Goal: Participate in discussion

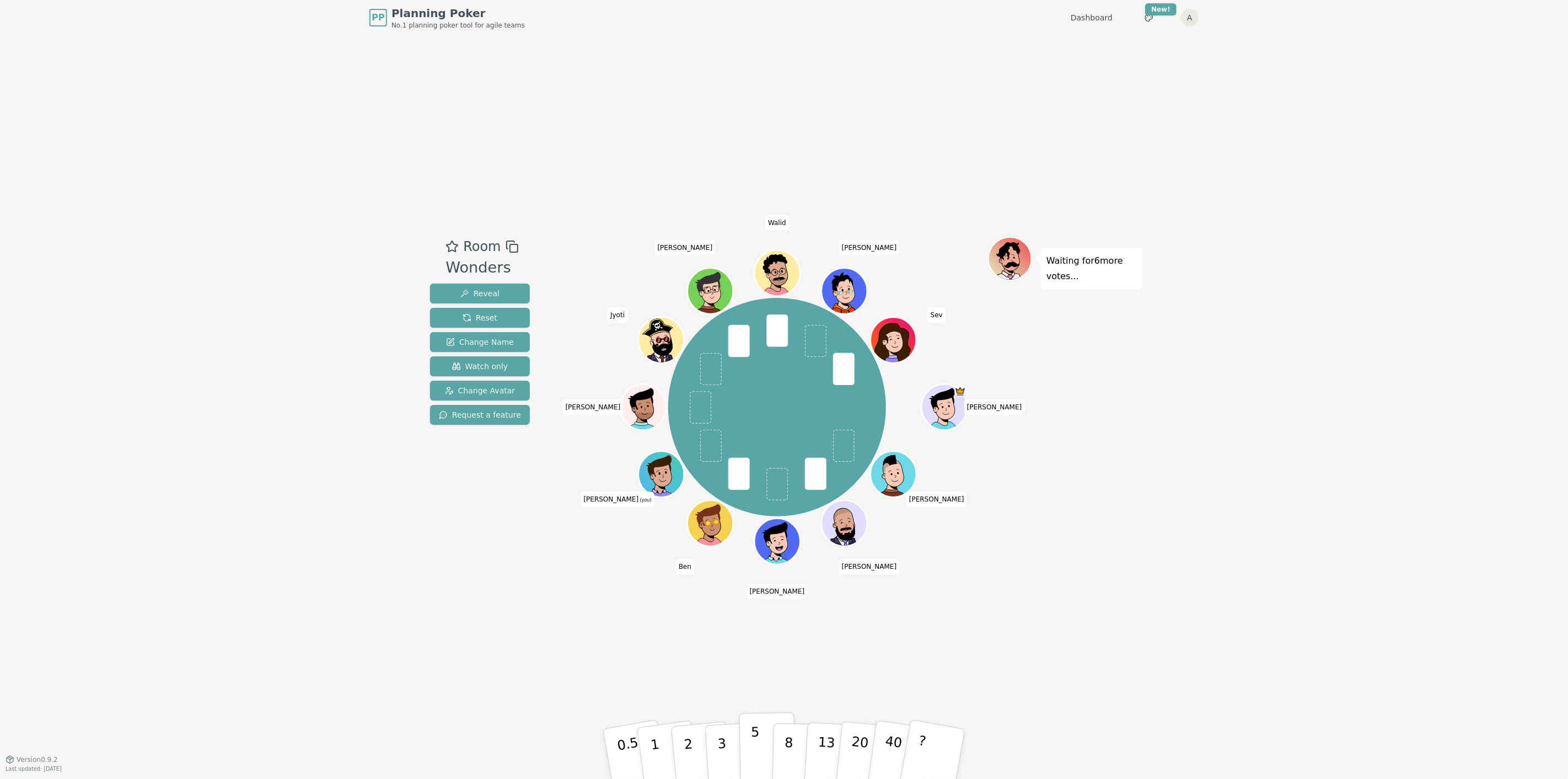
click at [766, 745] on button "5" at bounding box center [768, 754] width 57 height 84
click at [1319, 633] on div "PP Planning Poker No.1 planning poker tool for agile teams Dashboard Toggle the…" at bounding box center [784, 389] width 1568 height 779
click at [1324, 677] on div "PP Planning Poker No.1 planning poker tool for agile teams Dashboard Toggle the…" at bounding box center [784, 389] width 1568 height 779
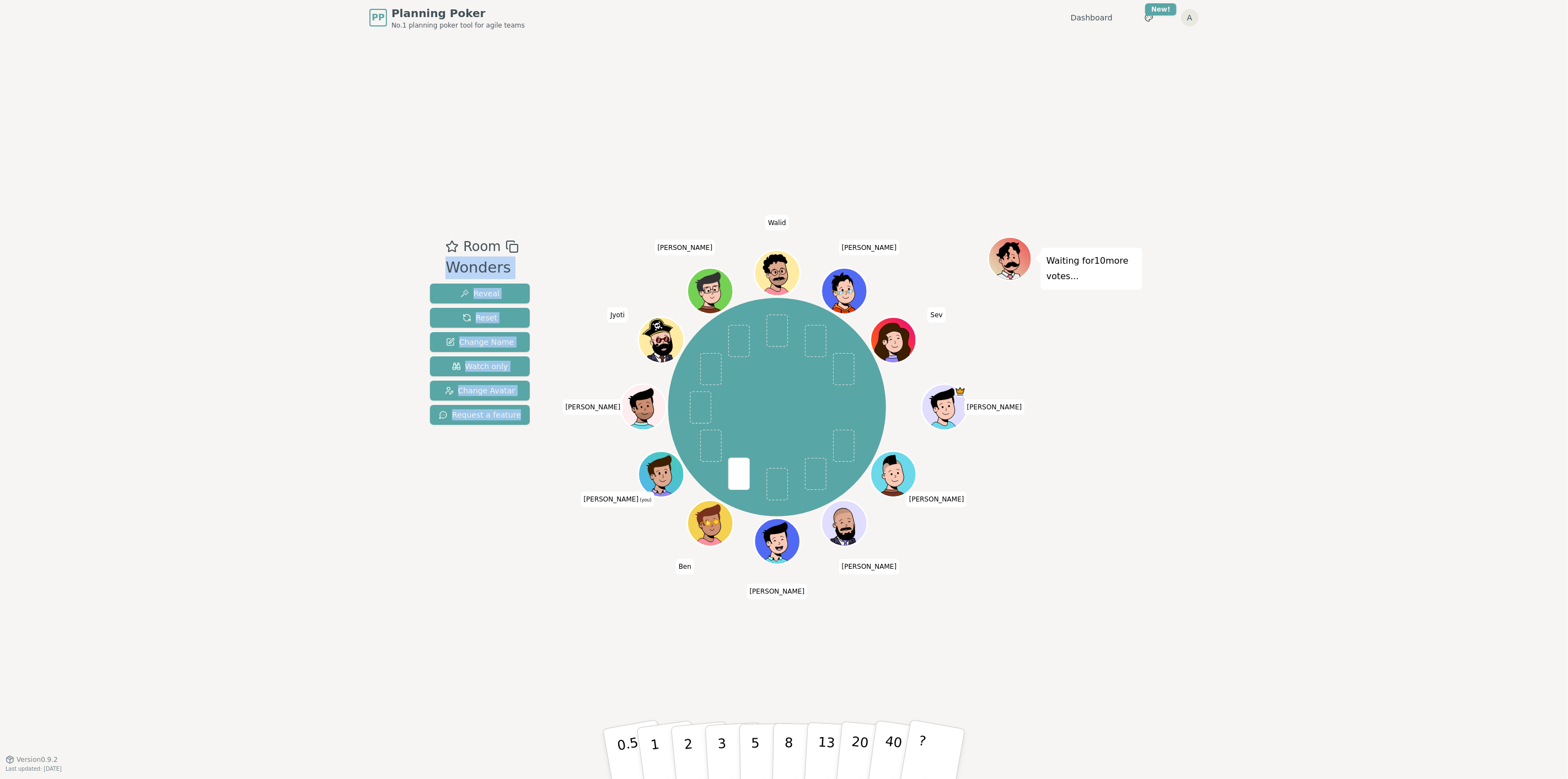
drag, startPoint x: 546, startPoint y: 139, endPoint x: 651, endPoint y: 227, distance: 137.0
click at [653, 232] on div "Room Wonders Reveal Reset Change Name Watch only Change Avatar Request a featur…" at bounding box center [783, 397] width 716 height 724
click at [662, 210] on div "Room Wonders Reveal Reset Change Name Watch only Change Avatar Request a featur…" at bounding box center [783, 397] width 716 height 724
click at [606, 208] on div "Room Wonders Reveal Reset Change Name Watch only Change Avatar Request a featur…" at bounding box center [783, 397] width 716 height 724
click at [514, 270] on div "Room Wonders Reveal Reset Change Name Watch only Change Avatar Request a feature" at bounding box center [480, 333] width 108 height 192
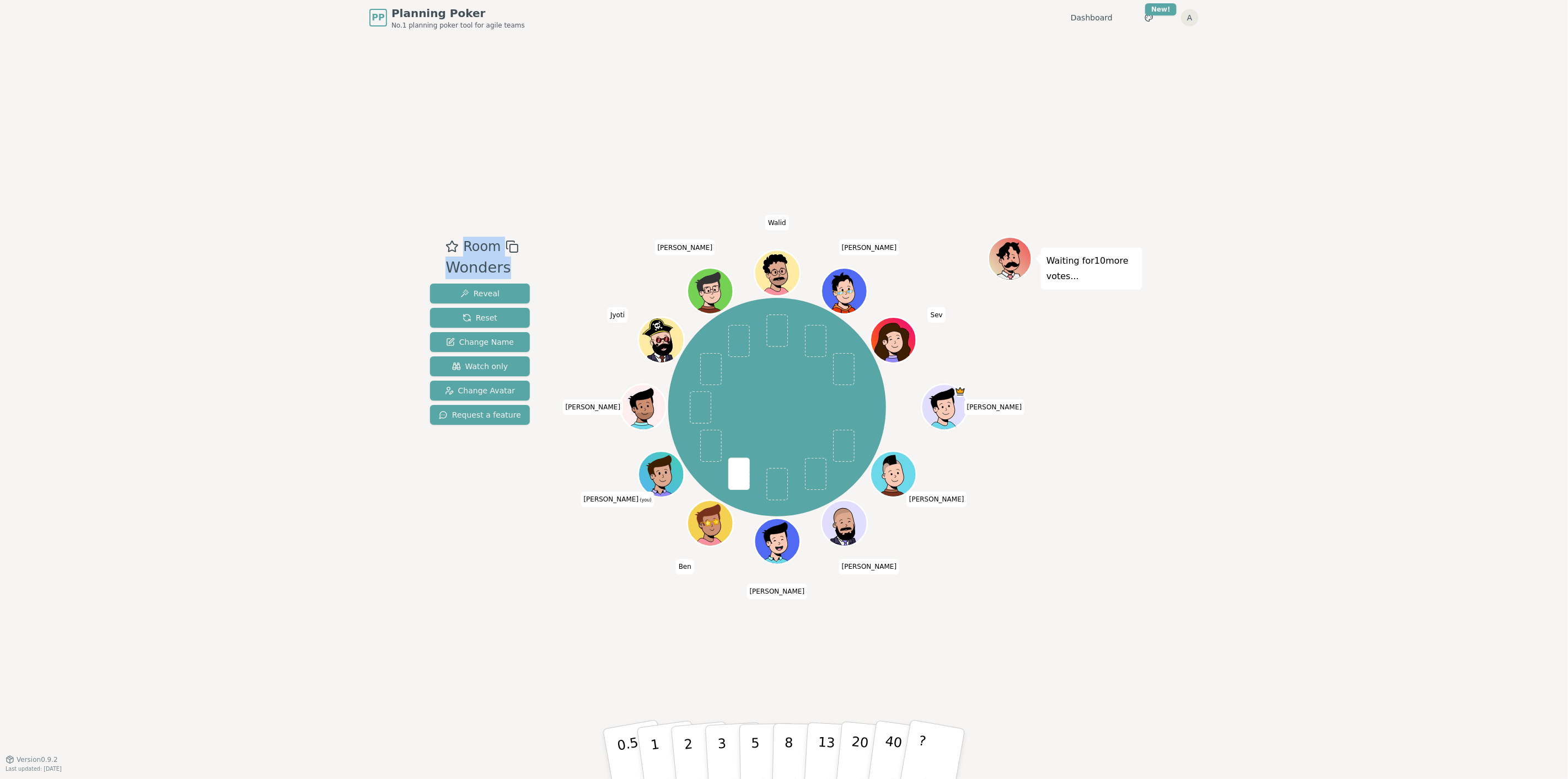
drag, startPoint x: 515, startPoint y: 266, endPoint x: 424, endPoint y: 235, distance: 96.1
click at [424, 235] on div "PP Planning Poker No.1 planning poker tool for agile teams Dashboard Toggle the…" at bounding box center [784, 389] width 1568 height 779
click at [466, 194] on div "Room Wonders Reveal Reset Change Name Watch only Change Avatar Request a featur…" at bounding box center [783, 397] width 716 height 724
drag, startPoint x: 559, startPoint y: 138, endPoint x: 950, endPoint y: 625, distance: 624.5
click at [947, 628] on div "Room Wonders Reveal Reset Change Name Watch only Change Avatar Request a featur…" at bounding box center [783, 397] width 716 height 724
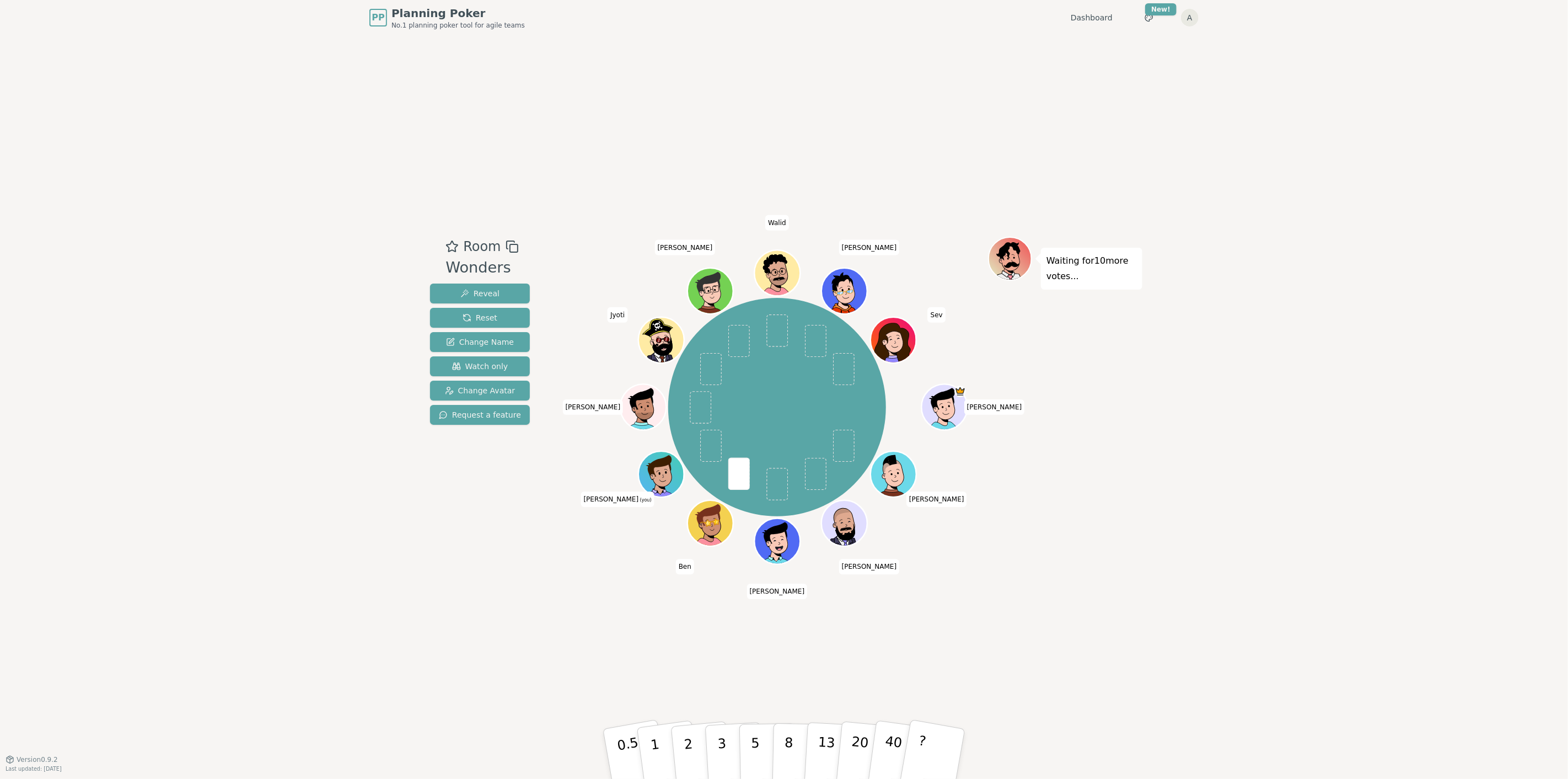
drag, startPoint x: 1075, startPoint y: 691, endPoint x: 494, endPoint y: 1, distance: 902.0
click at [494, 1] on div "PP Planning Poker No.1 planning poker tool for agile teams Dashboard Toggle the…" at bounding box center [784, 389] width 1568 height 779
click at [526, 86] on div "Room Wonders Reveal Reset Change Name Watch only Change Avatar Request a featur…" at bounding box center [783, 397] width 716 height 724
click at [528, 31] on div "PP Planning Poker No.1 planning poker tool for agile teams Dashboard Toggle the…" at bounding box center [784, 18] width 829 height 35
drag, startPoint x: 521, startPoint y: 30, endPoint x: 359, endPoint y: 26, distance: 162.0
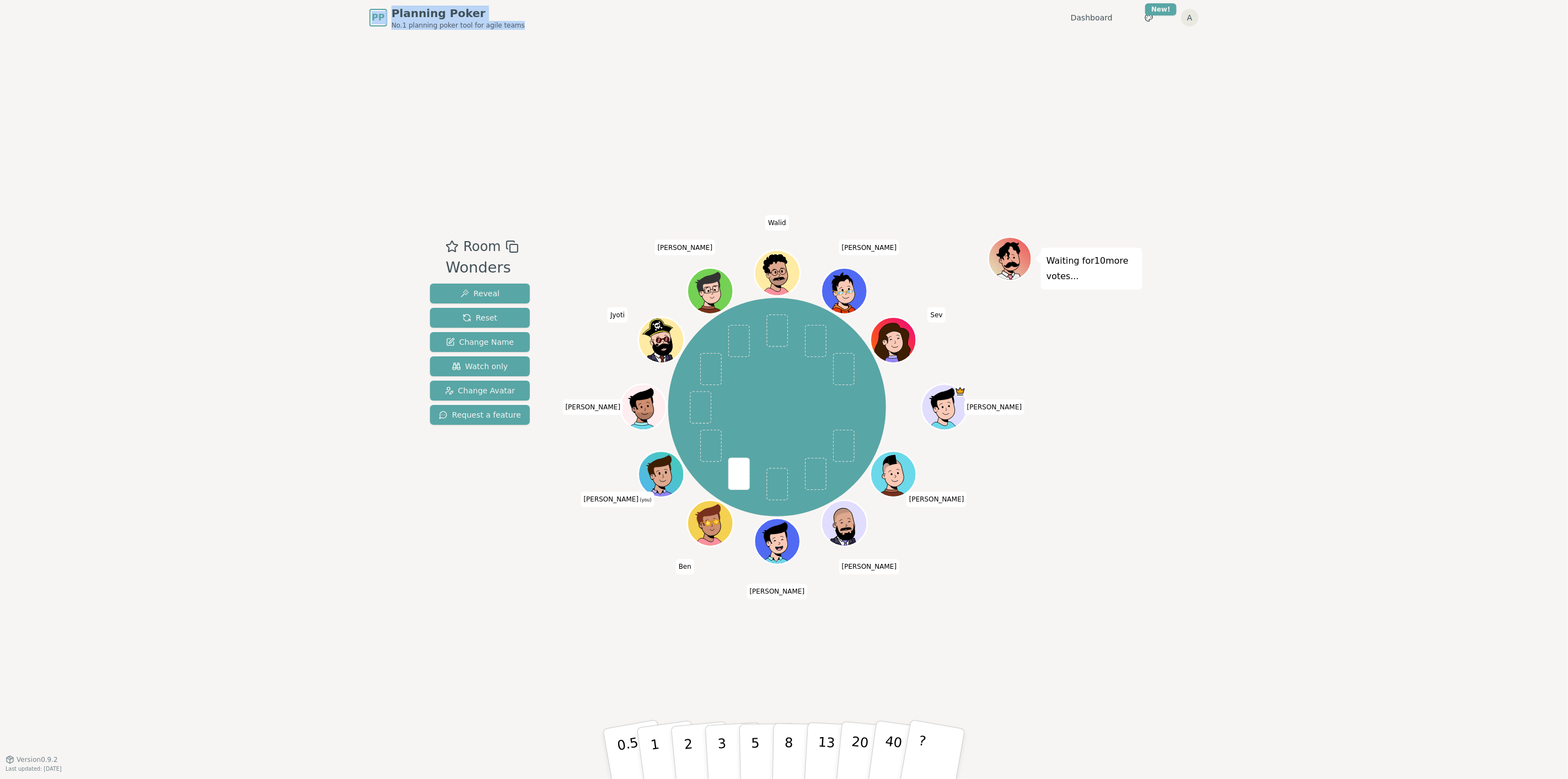
click at [361, 24] on div "PP Planning Poker No.1 planning poker tool for agile teams Dashboard Toggle the…" at bounding box center [783, 18] width 847 height 35
click at [380, 81] on div "PP Planning Poker No.1 planning poker tool for agile teams Dashboard Toggle the…" at bounding box center [784, 389] width 1568 height 779
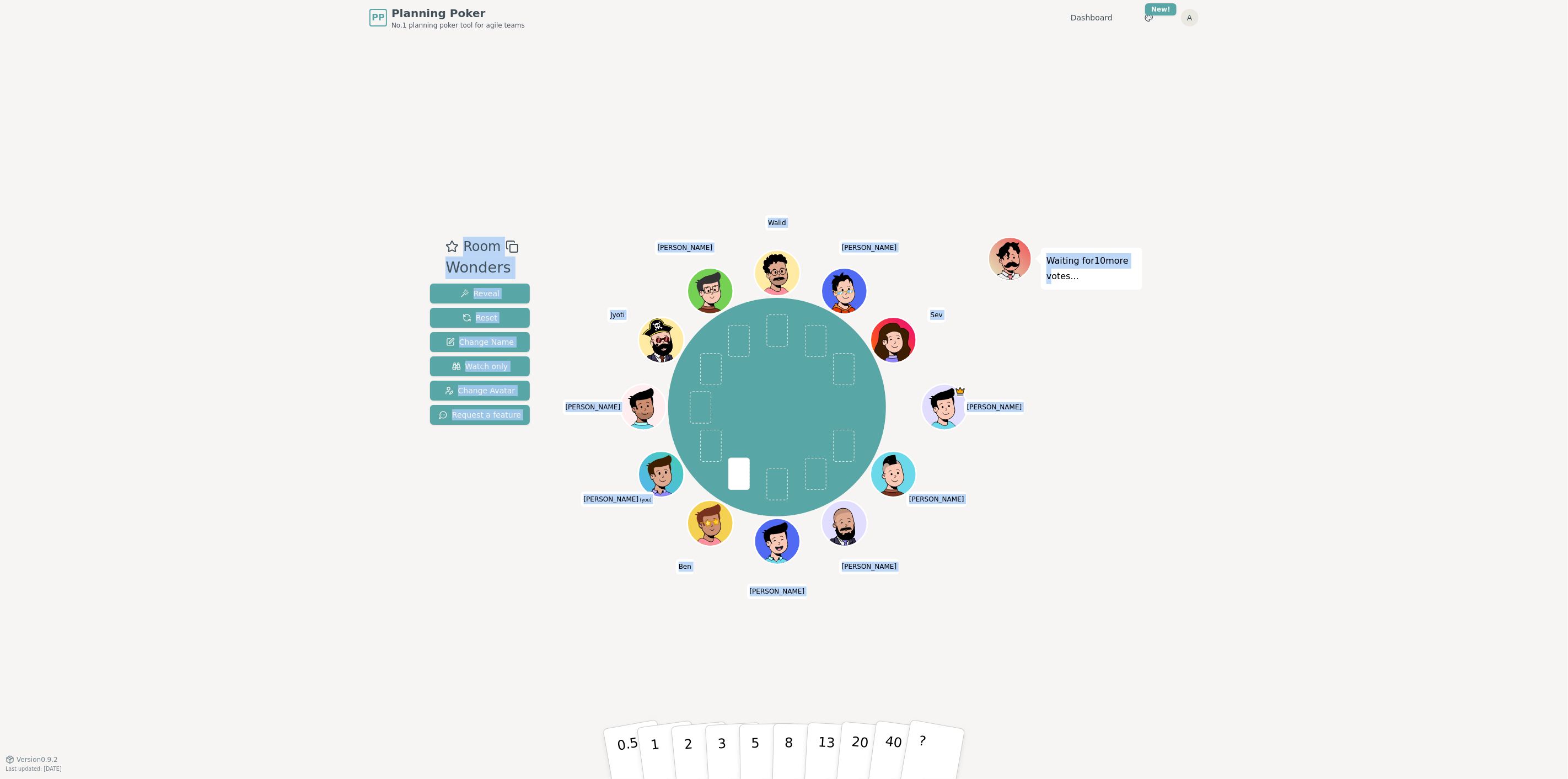
drag, startPoint x: 433, startPoint y: 108, endPoint x: 1013, endPoint y: 592, distance: 755.4
click at [1013, 592] on div "Room Wonders Reveal Reset Change Name Watch only Change Avatar Request a featur…" at bounding box center [783, 397] width 716 height 724
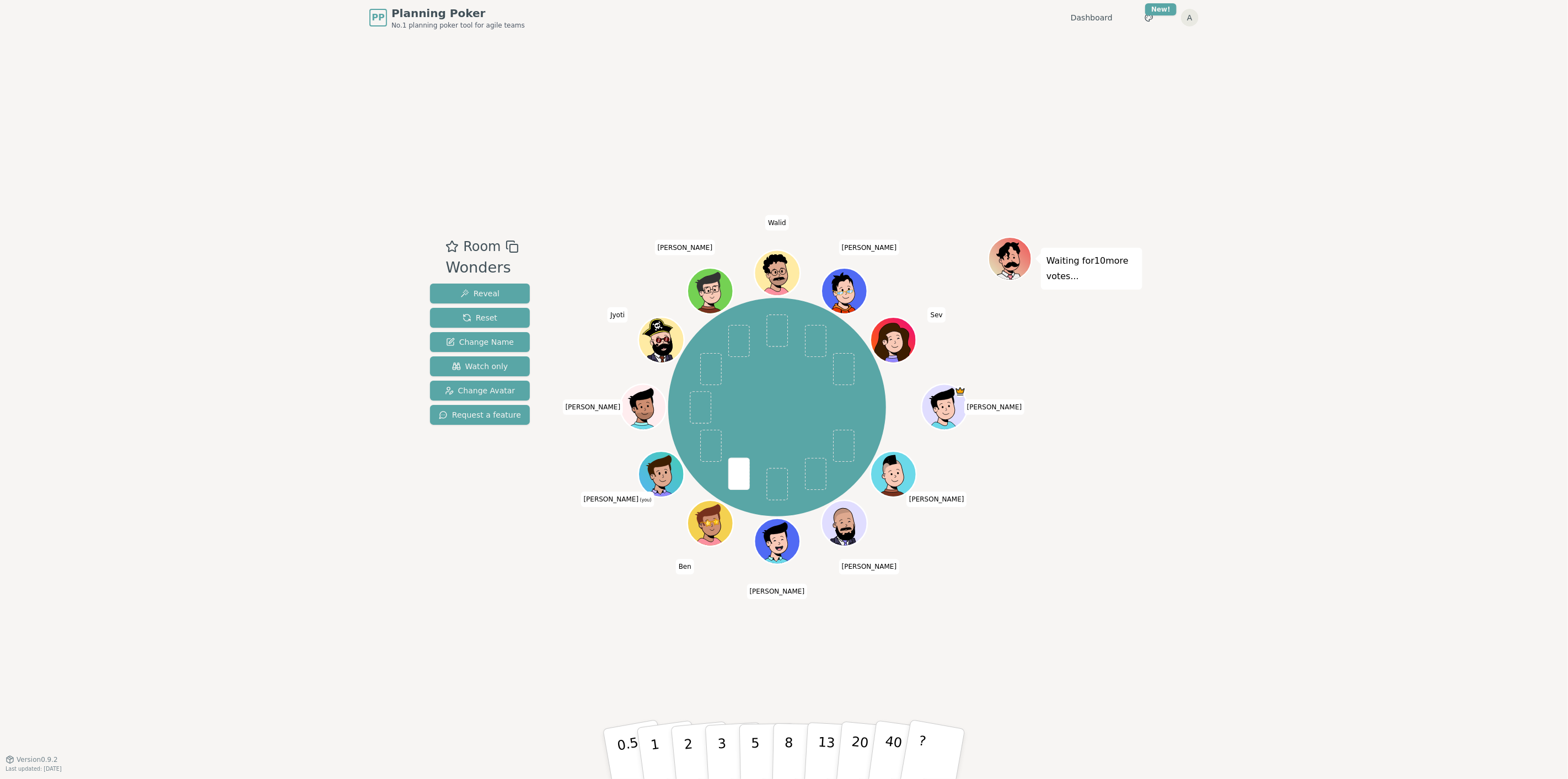
click at [1121, 647] on div "Room Wonders Reveal Reset Change Name Watch only Change Avatar Request a featur…" at bounding box center [783, 397] width 716 height 724
click at [748, 741] on button "5" at bounding box center [768, 754] width 57 height 84
click at [719, 752] on p "3" at bounding box center [723, 755] width 12 height 60
click at [754, 741] on p "5" at bounding box center [755, 754] width 9 height 60
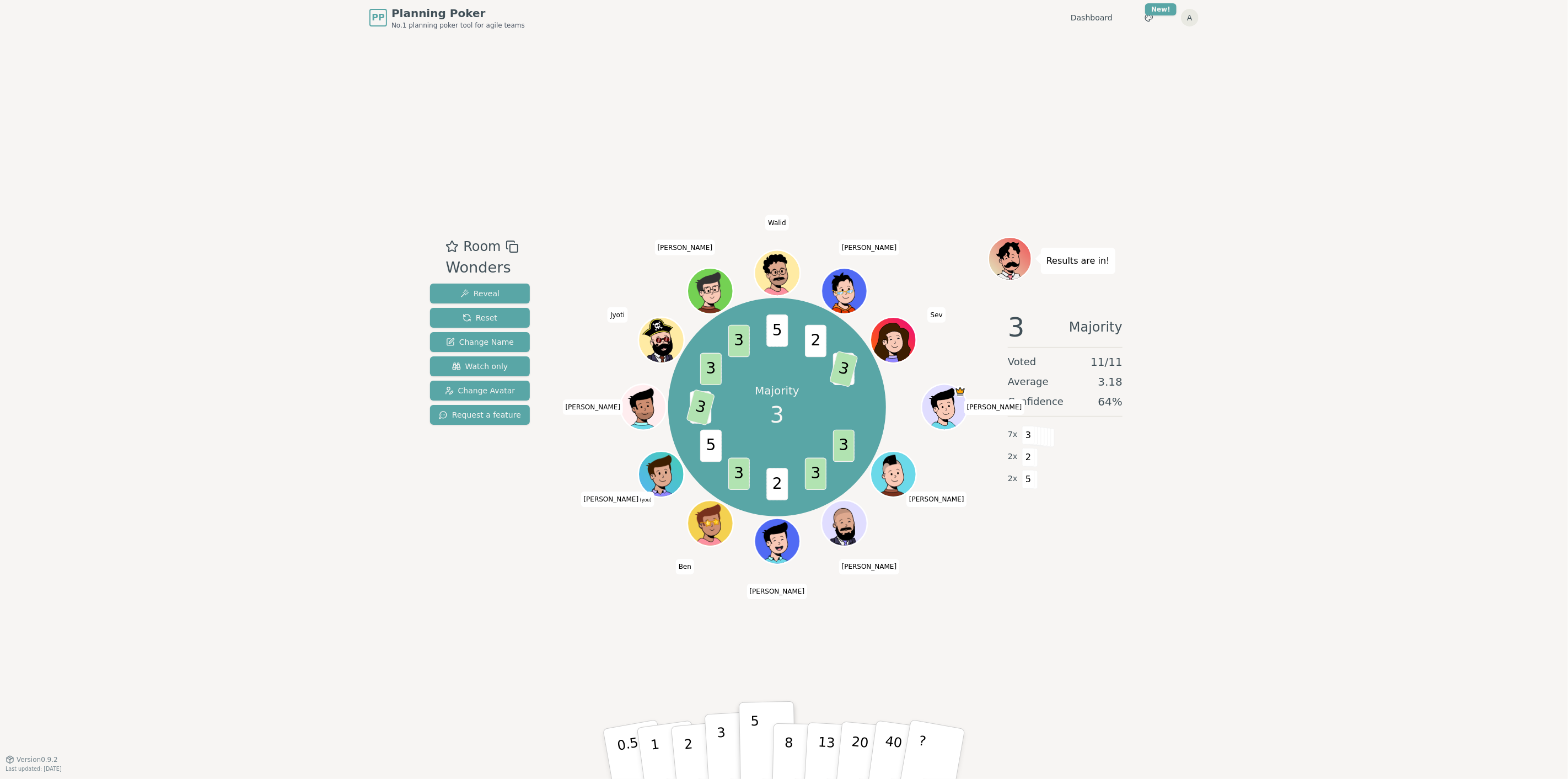
click at [723, 739] on p "3" at bounding box center [723, 755] width 12 height 60
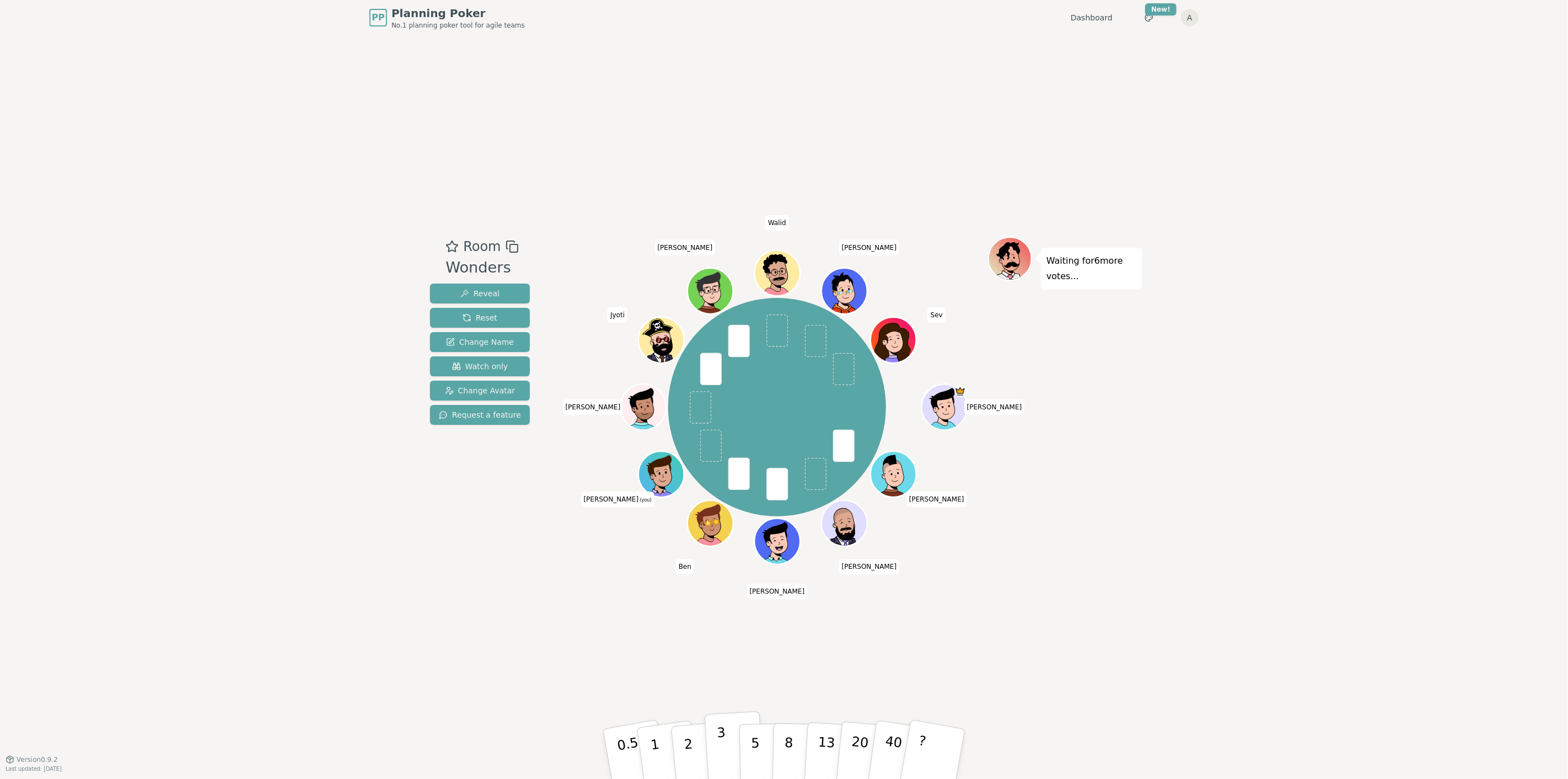
click at [729, 745] on button "3" at bounding box center [735, 754] width 60 height 86
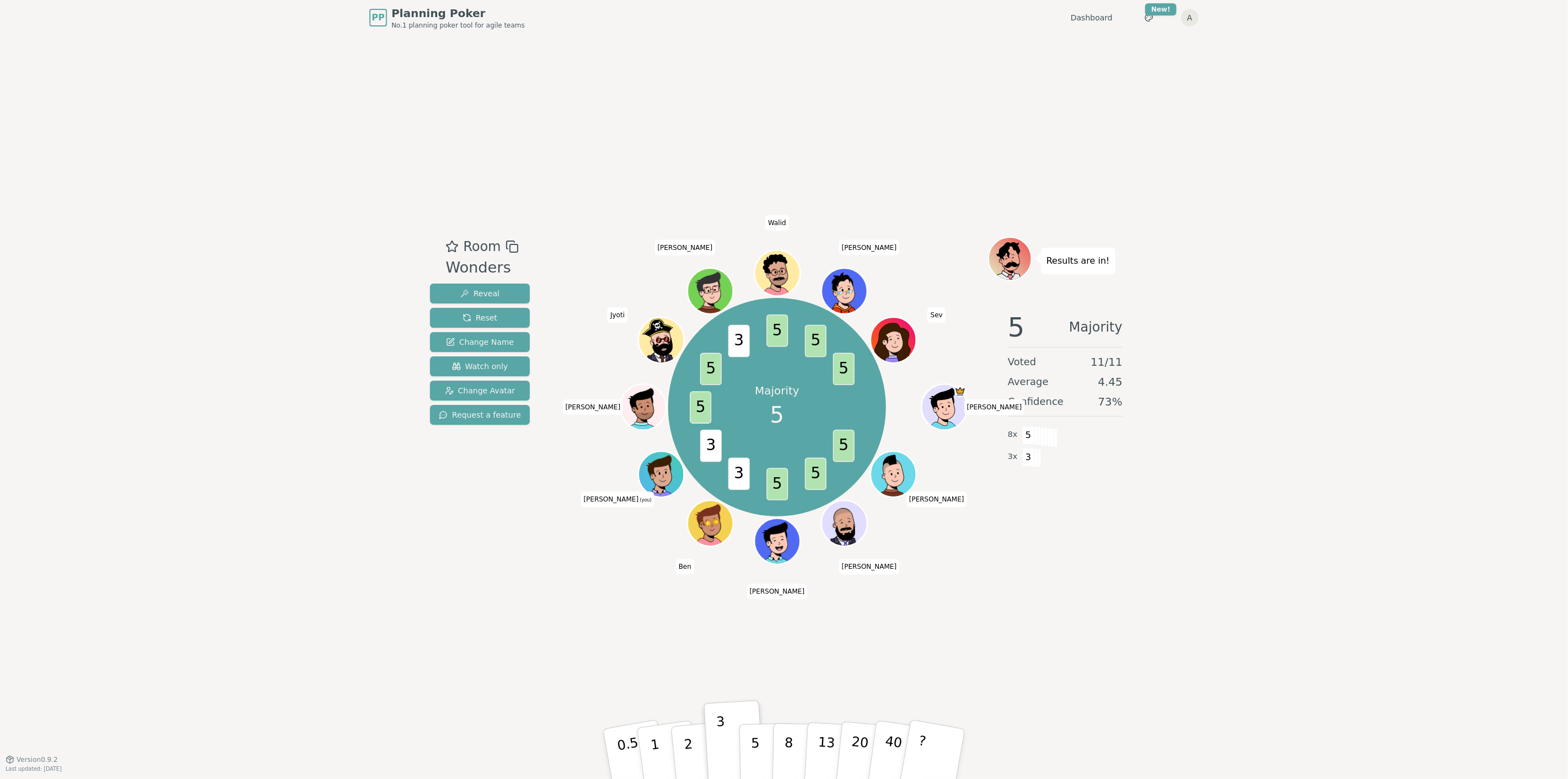
click at [761, 753] on button "5" at bounding box center [768, 765] width 57 height 84
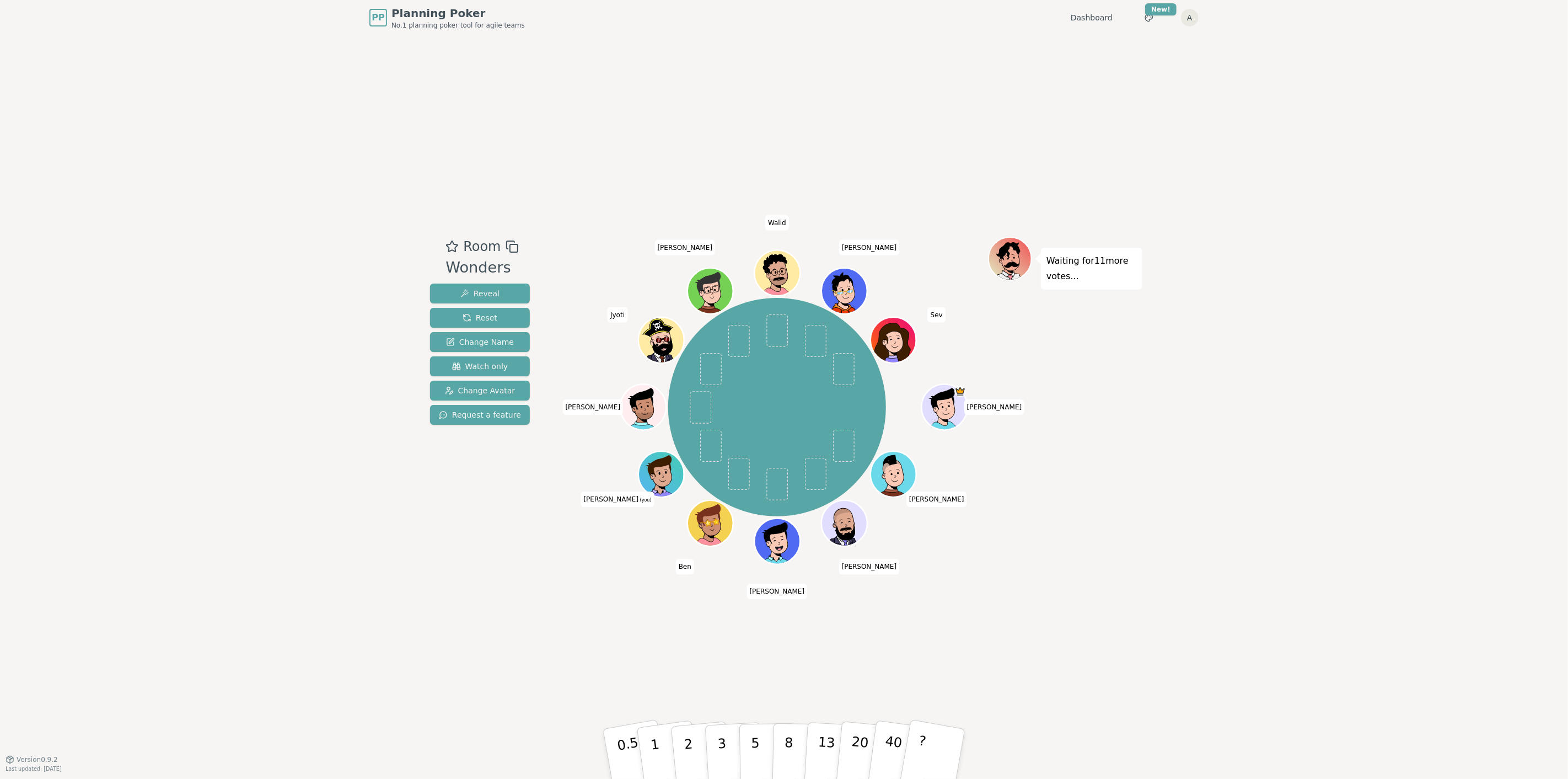
drag, startPoint x: 557, startPoint y: 638, endPoint x: 1068, endPoint y: 659, distance: 511.4
click at [1068, 659] on div "Room Wonders Reveal Reset Change Name Watch only Change Avatar Request a featur…" at bounding box center [783, 397] width 716 height 724
click at [758, 743] on button "5" at bounding box center [768, 754] width 57 height 84
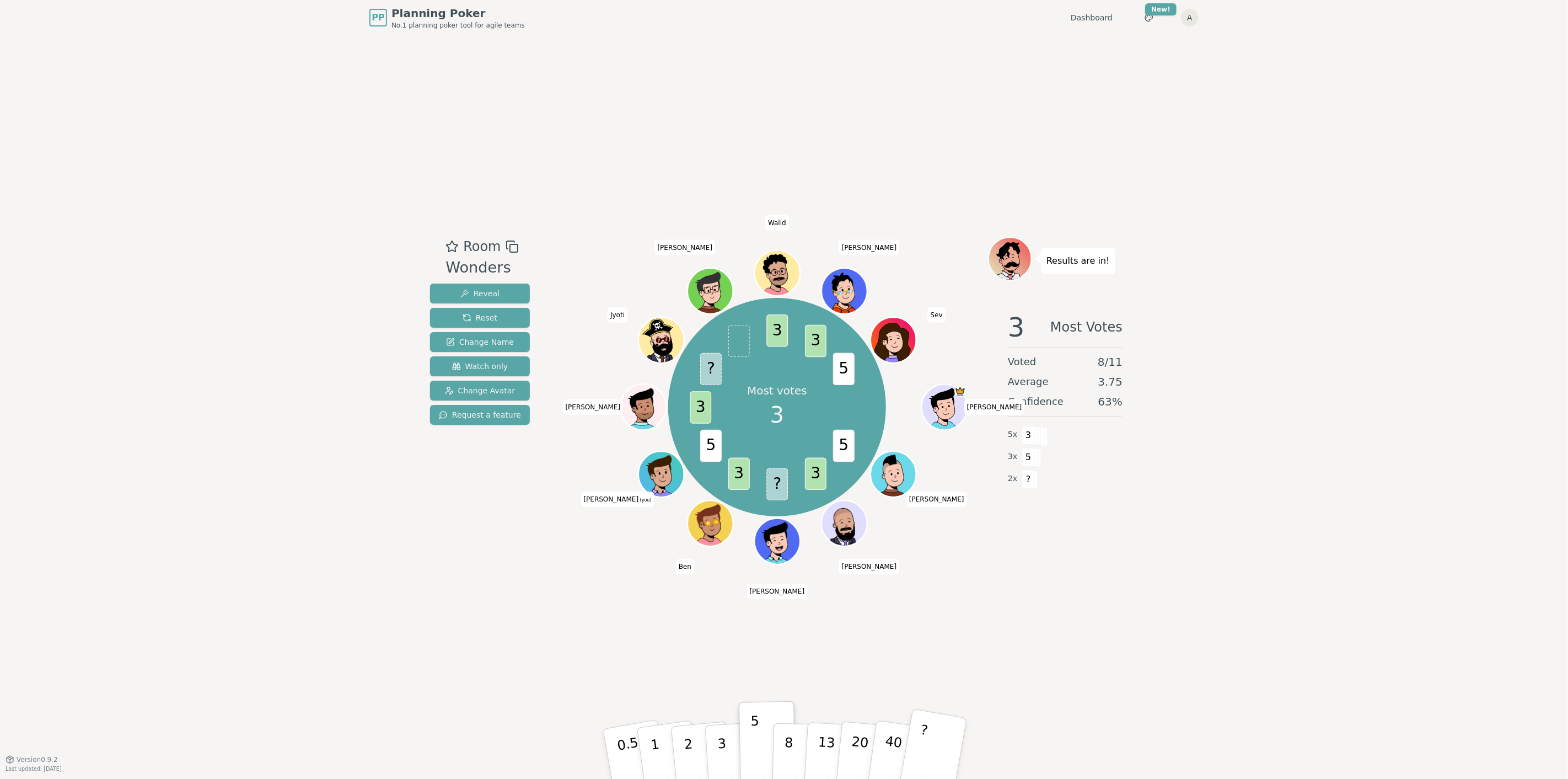
click at [917, 753] on p "?" at bounding box center [920, 752] width 17 height 60
